Goal: Information Seeking & Learning: Learn about a topic

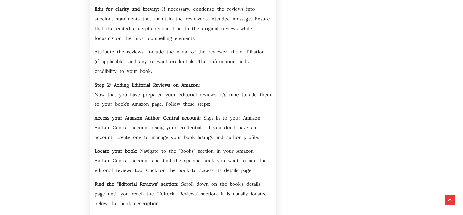
scroll to position [281, 0]
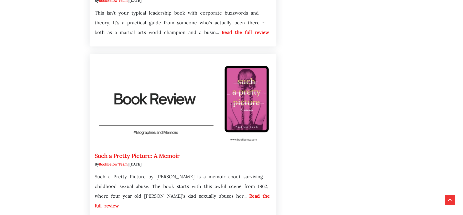
scroll to position [588, 0]
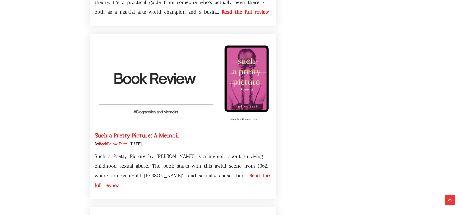
click at [247, 78] on img at bounding box center [182, 80] width 187 height 93
